Goal: Information Seeking & Learning: Compare options

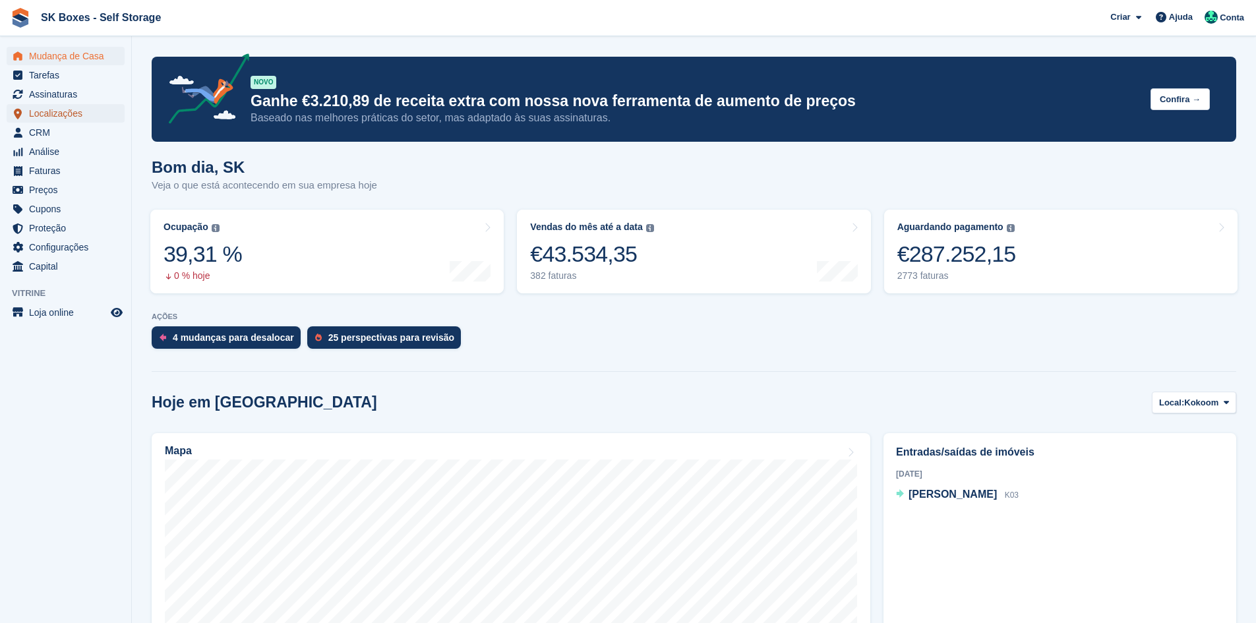
click at [102, 109] on span "Localizações" at bounding box center [68, 113] width 79 height 18
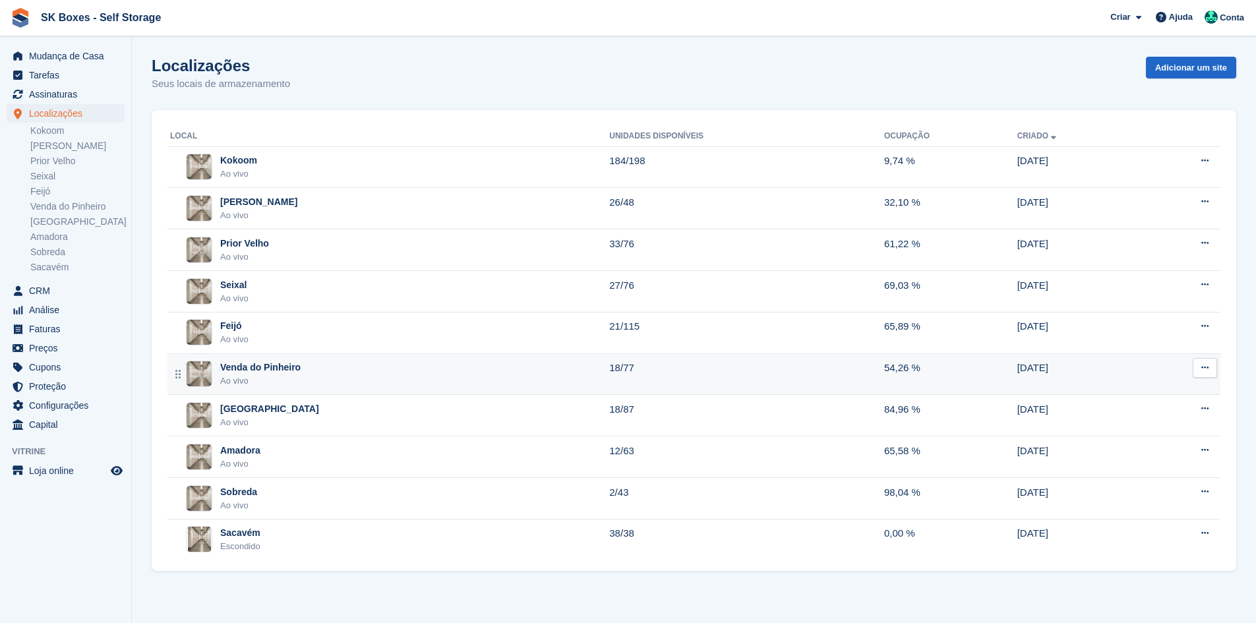
click at [489, 367] on div "Venda do Pinheiro Ao vivo" at bounding box center [389, 374] width 439 height 27
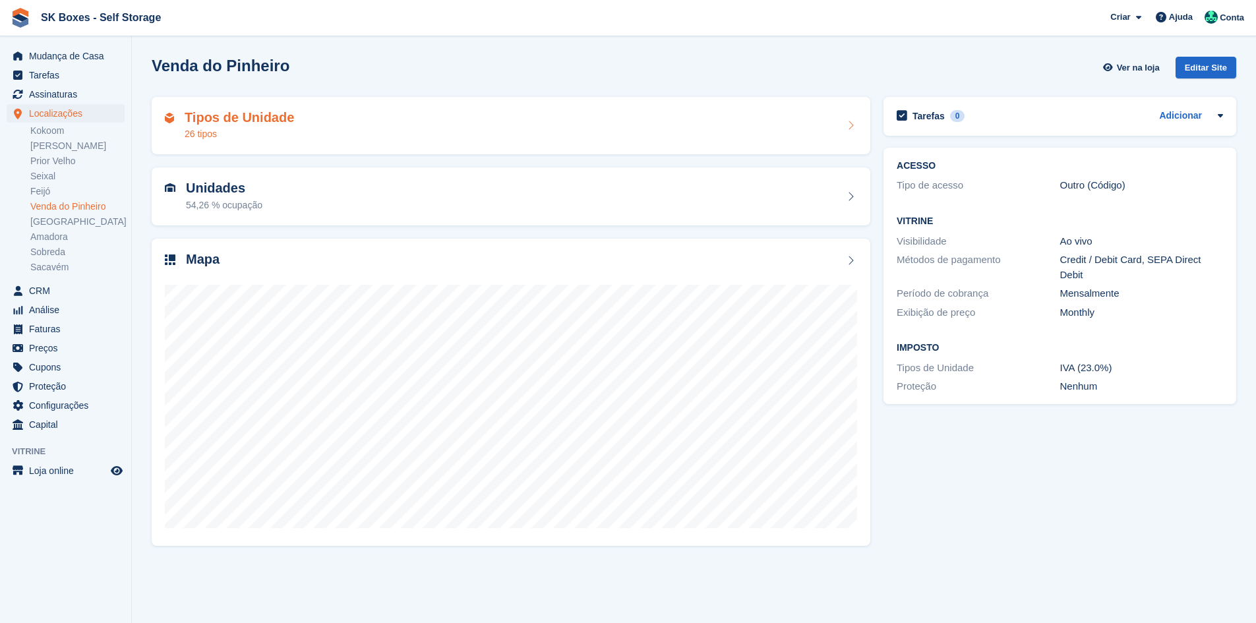
click at [402, 104] on div "Tipos de Unidade 26 tipos" at bounding box center [511, 126] width 719 height 58
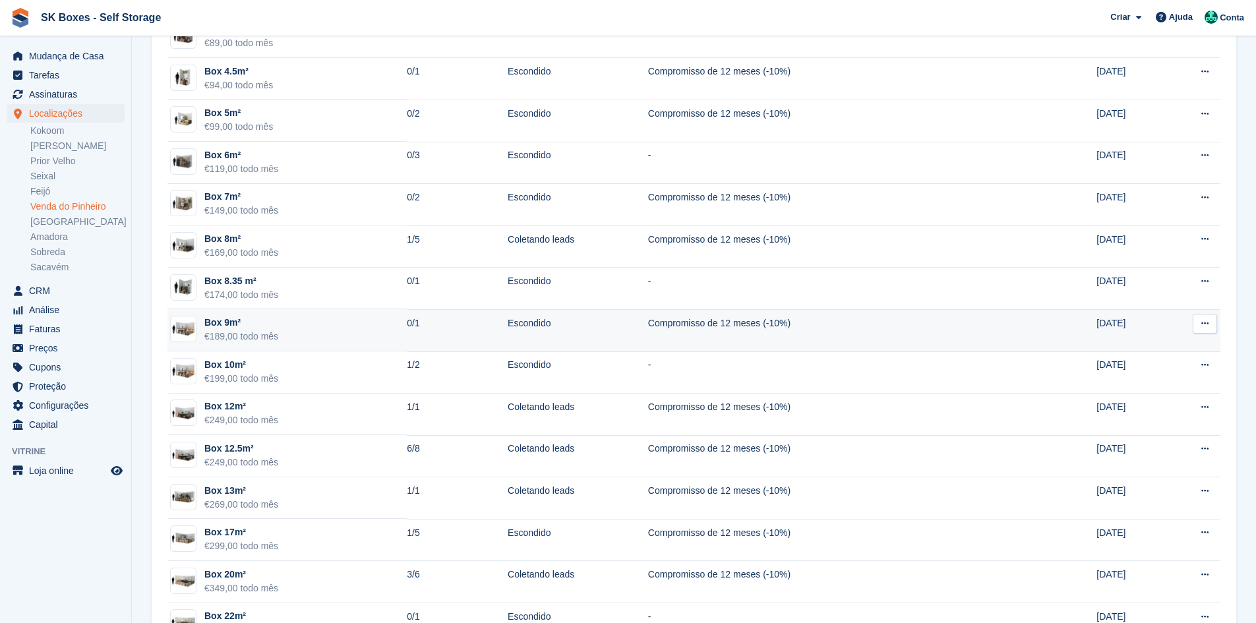
scroll to position [462, 0]
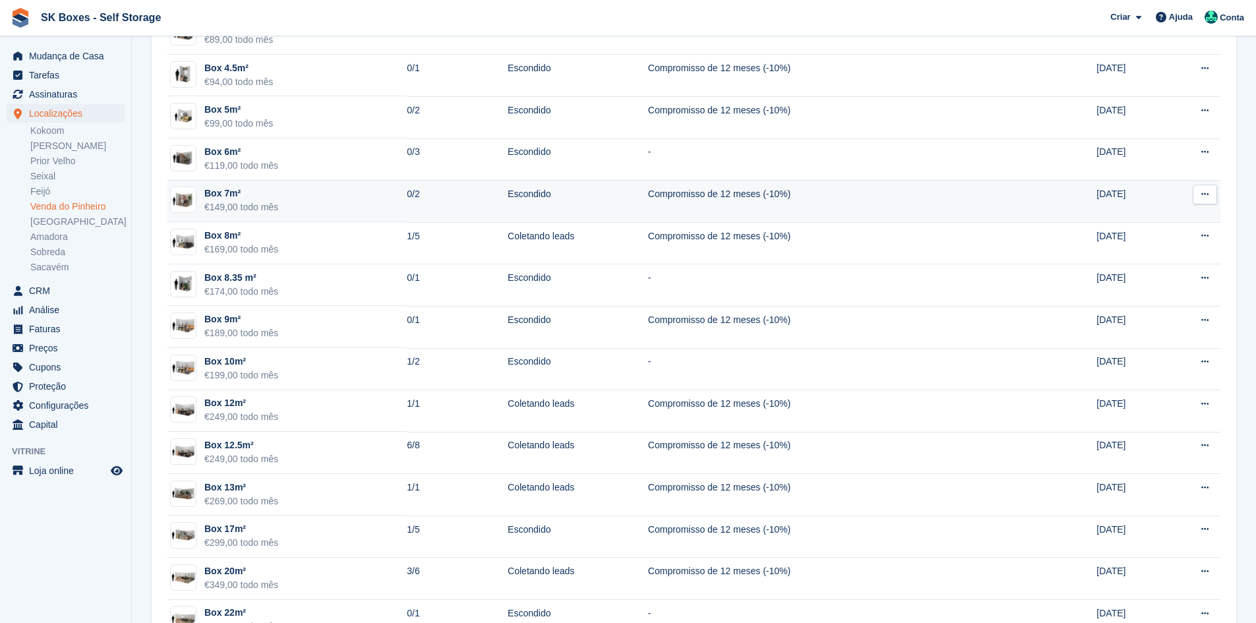
click at [330, 220] on td "Box 7m² €149,00 todo mês" at bounding box center [286, 202] width 239 height 42
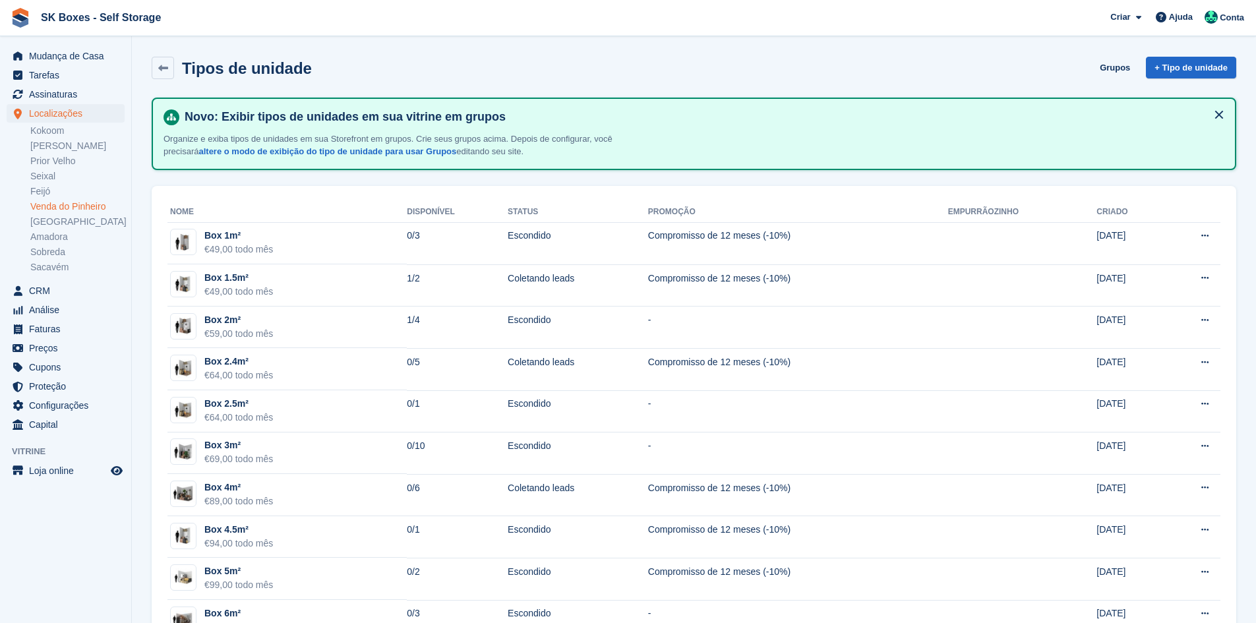
scroll to position [462, 0]
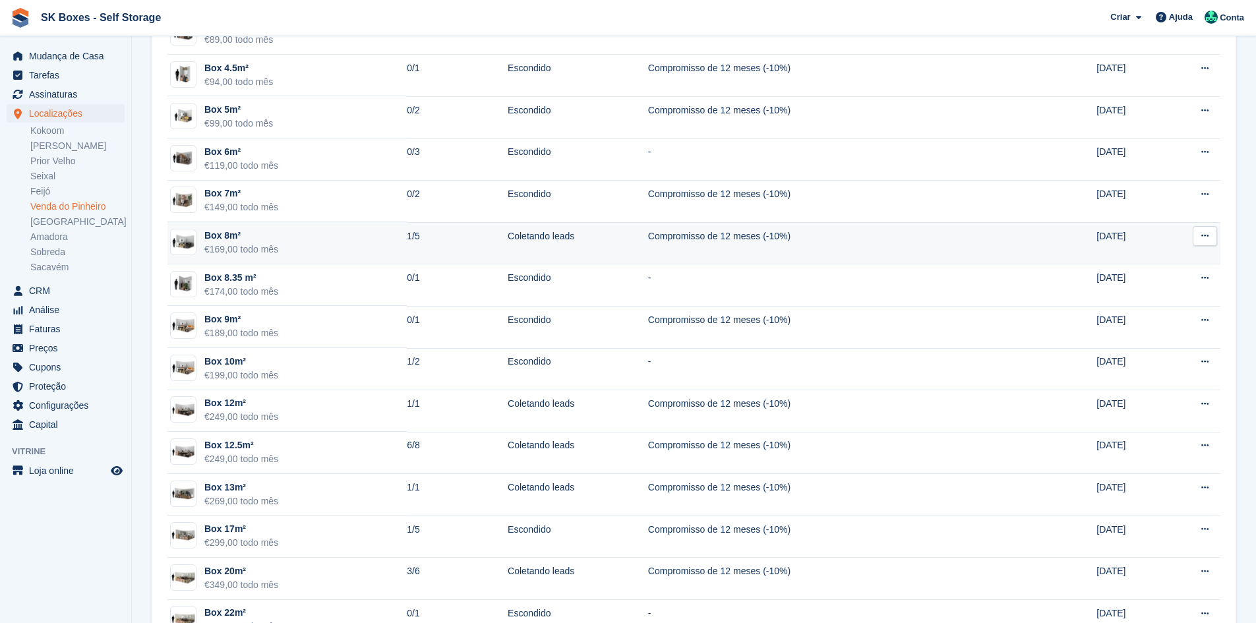
click at [278, 245] on td "Box 8m² €169,00 todo mês" at bounding box center [286, 243] width 239 height 42
